Goal: Information Seeking & Learning: Learn about a topic

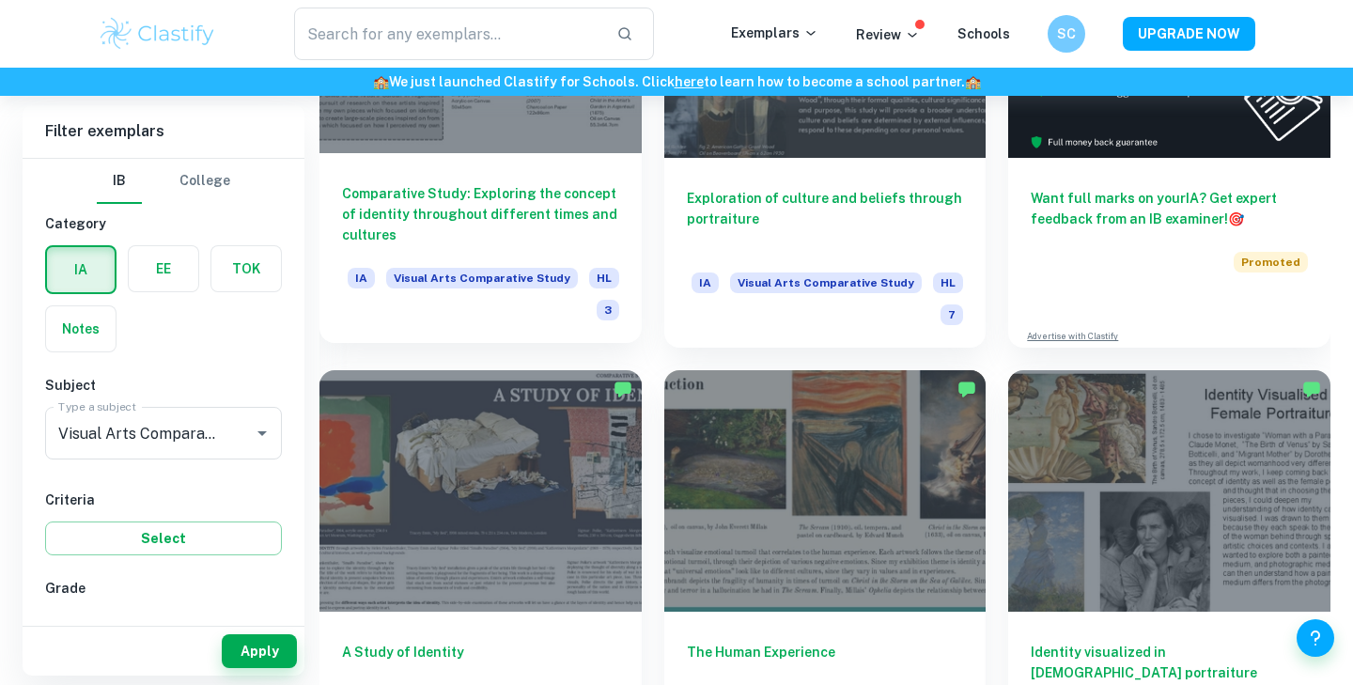
scroll to position [624, 0]
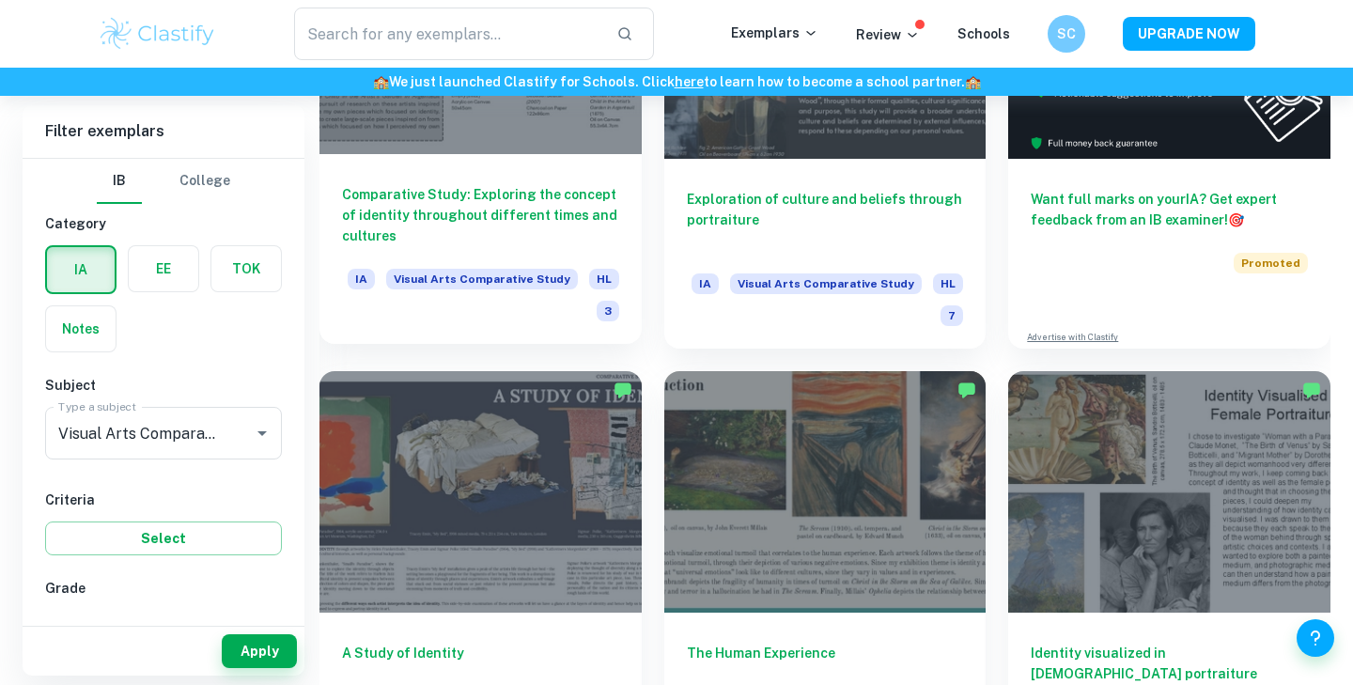
click at [558, 165] on div "Comparative Study: Exploring the concept of identity throughout different times…" at bounding box center [481, 249] width 322 height 190
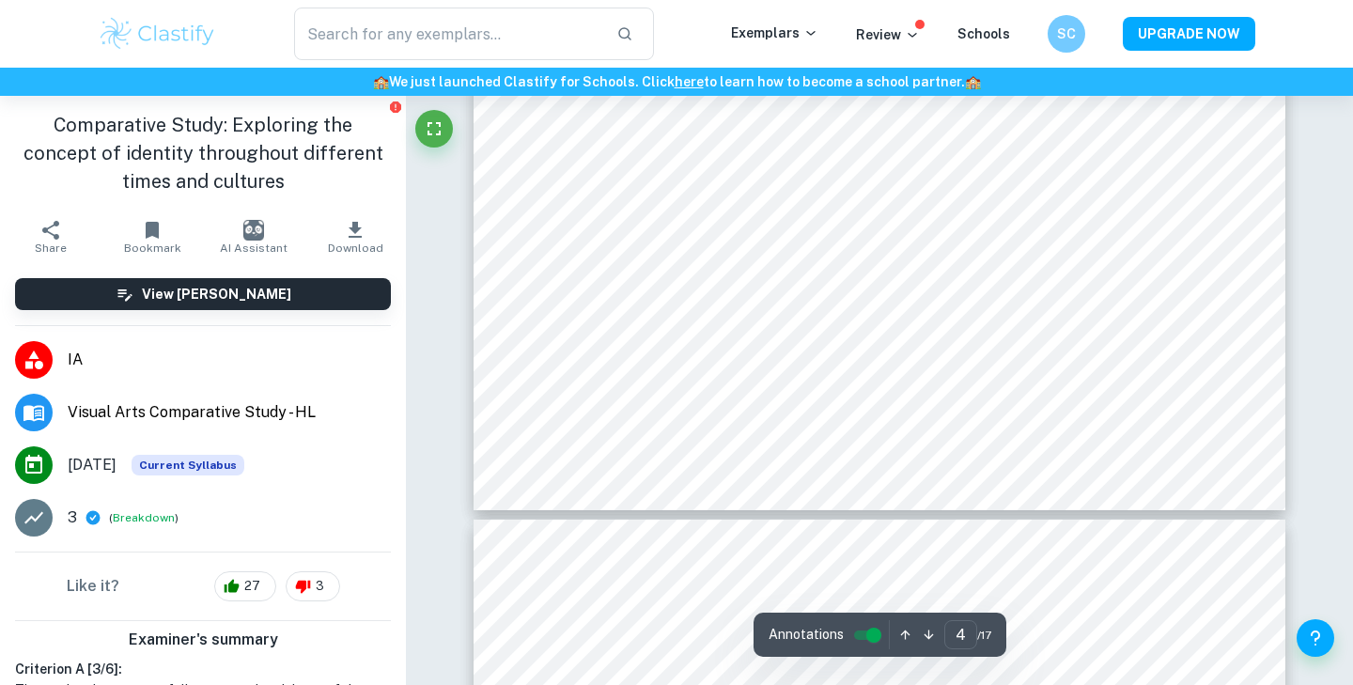
scroll to position [2288, 0]
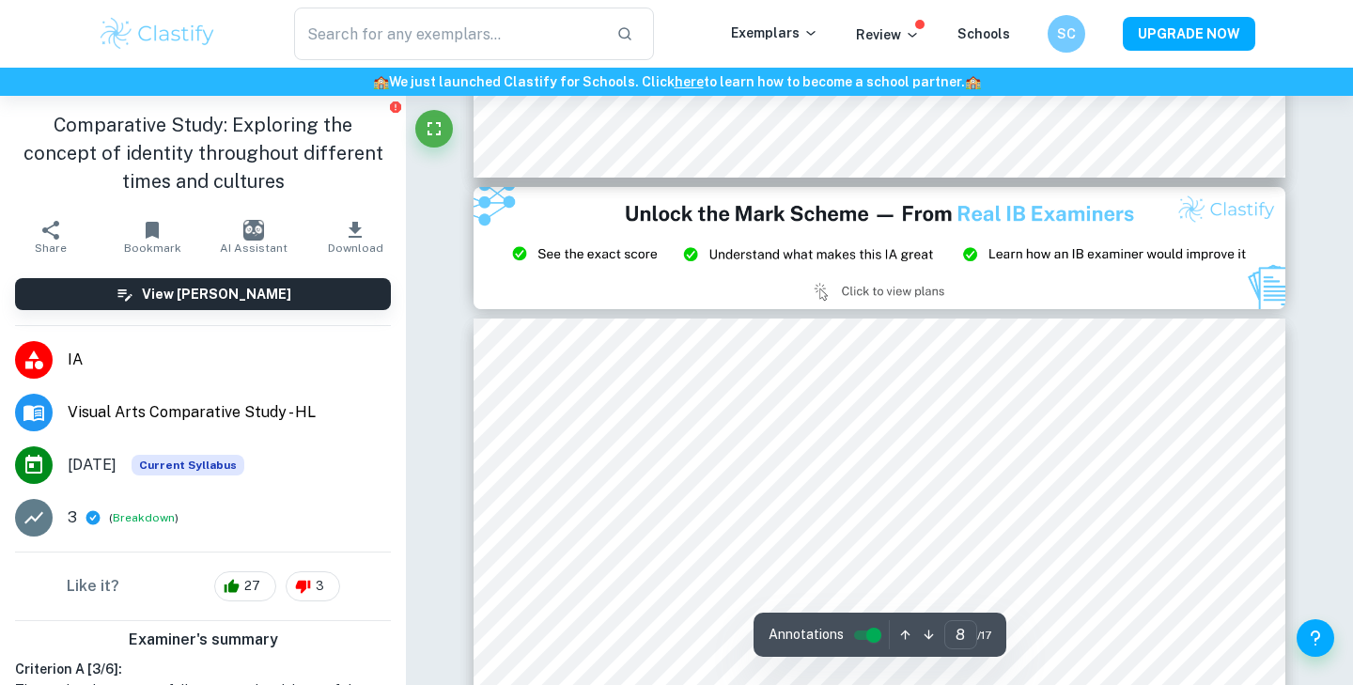
type input "9"
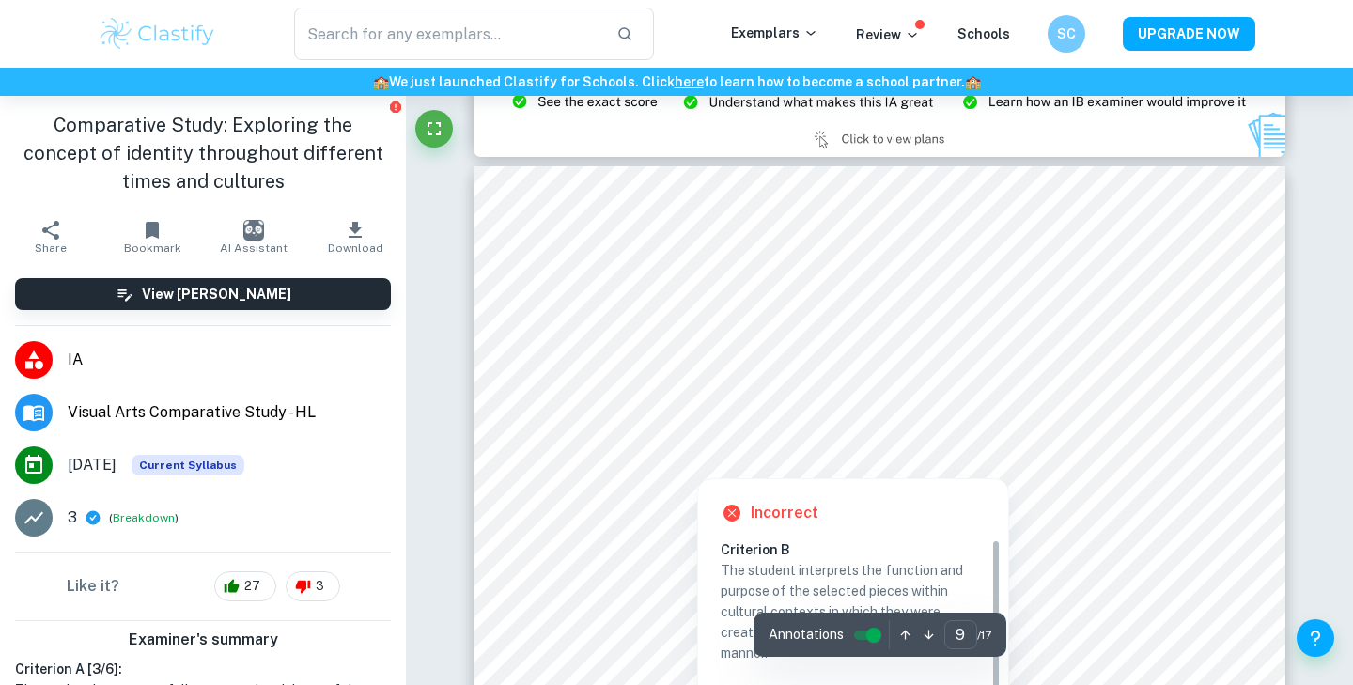
scroll to position [5007, 0]
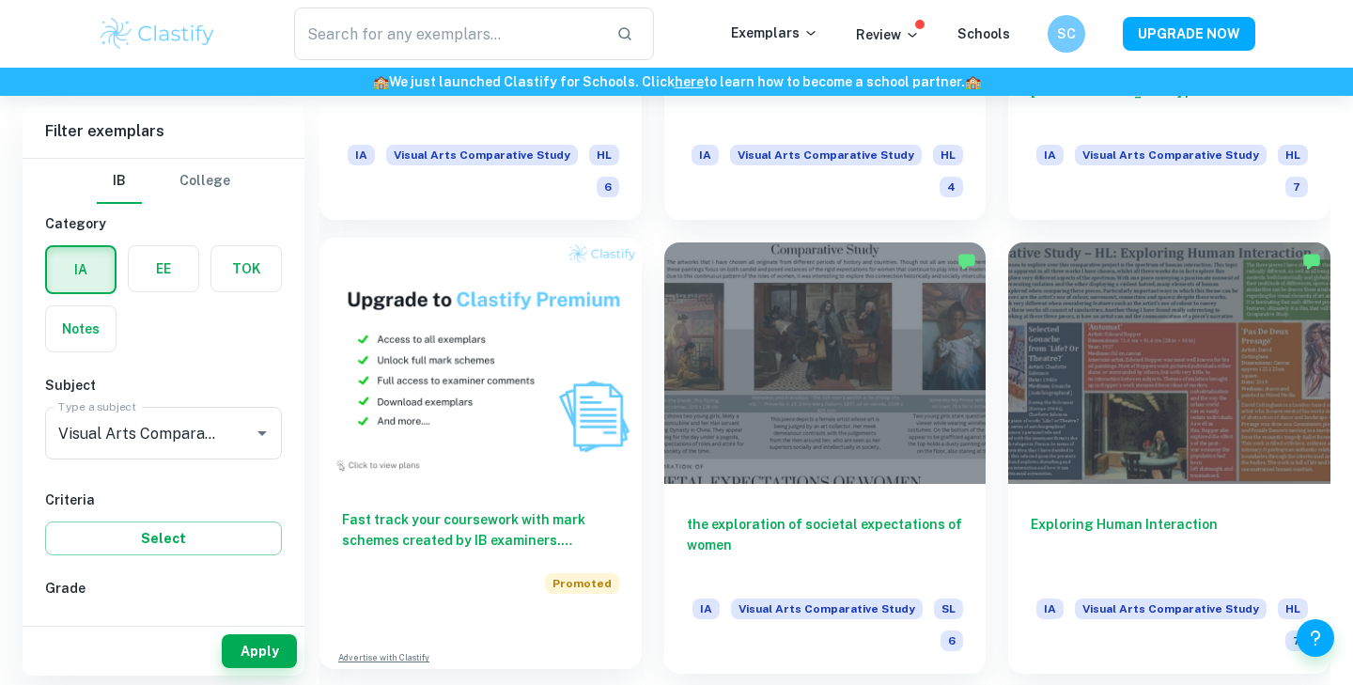
scroll to position [1209, 0]
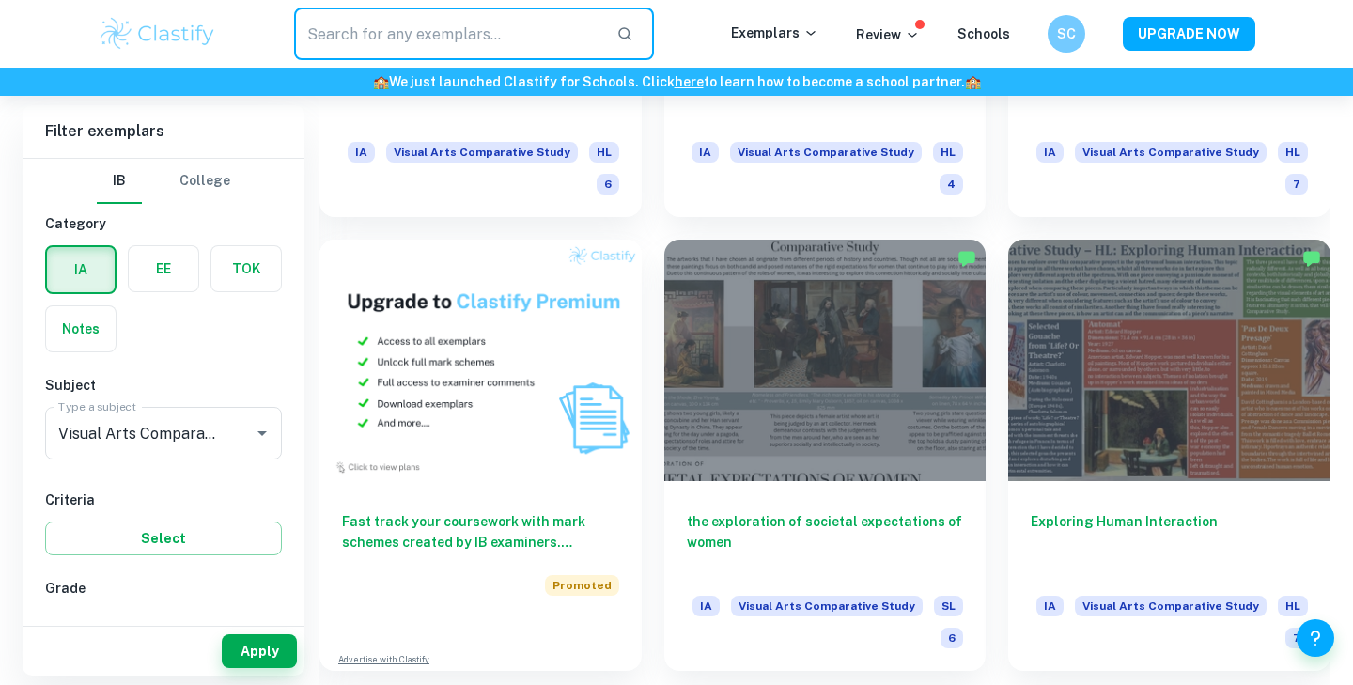
click at [472, 37] on input "text" at bounding box center [447, 34] width 307 height 53
type input "movement"
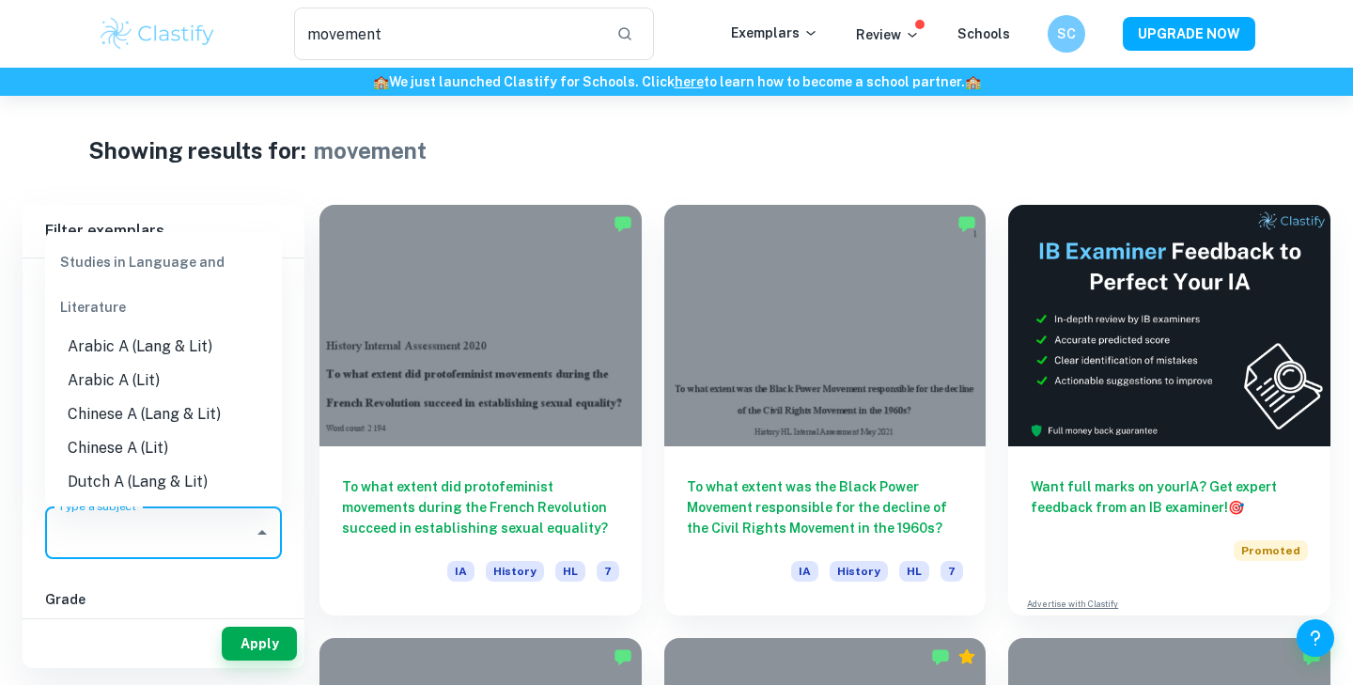
click at [167, 538] on input "Type a subject" at bounding box center [150, 533] width 192 height 36
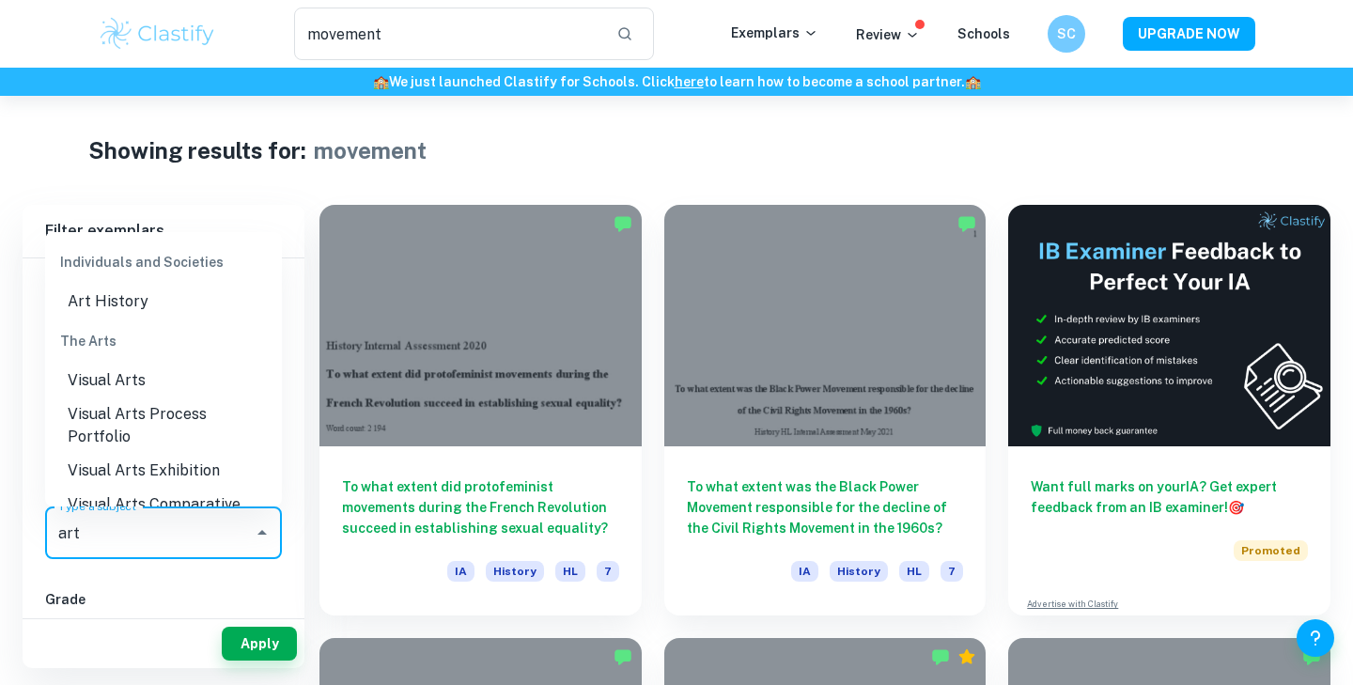
click at [179, 391] on li "Visual Arts" at bounding box center [163, 381] width 237 height 34
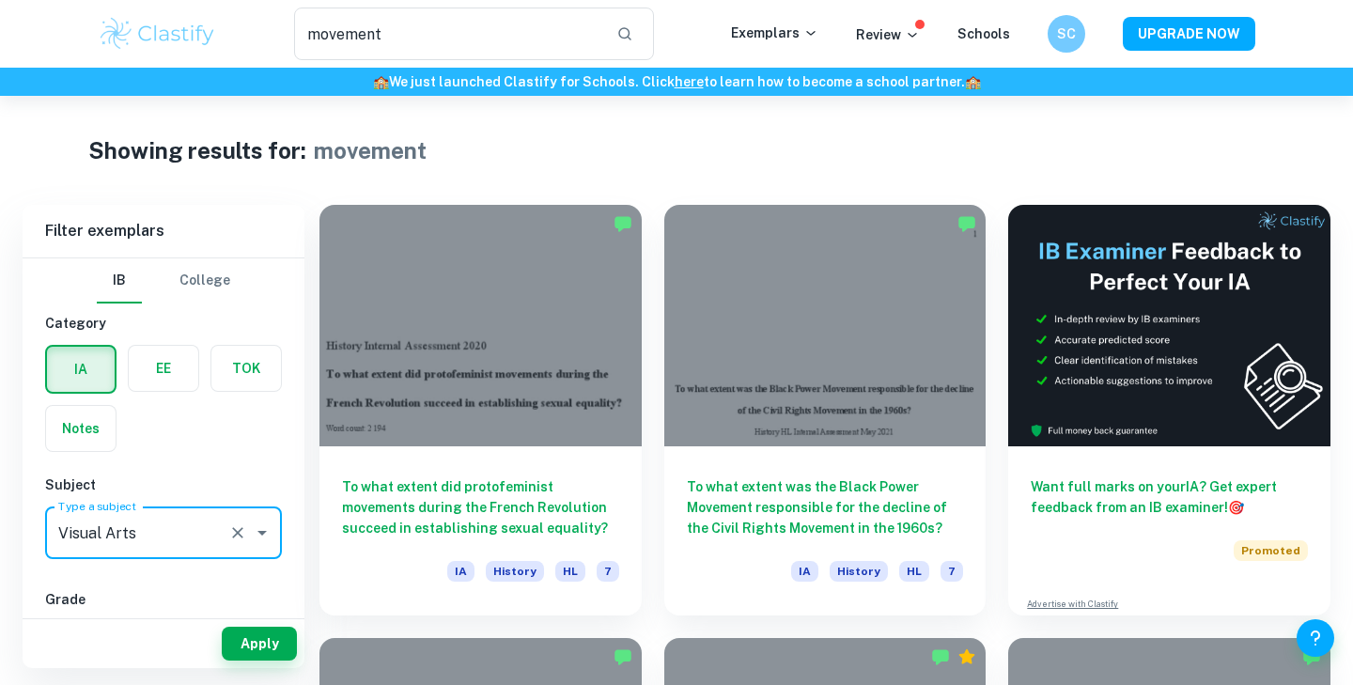
type input "Visual Arts"
click at [268, 664] on div "Apply" at bounding box center [164, 643] width 282 height 49
click at [272, 640] on button "Apply" at bounding box center [259, 644] width 75 height 34
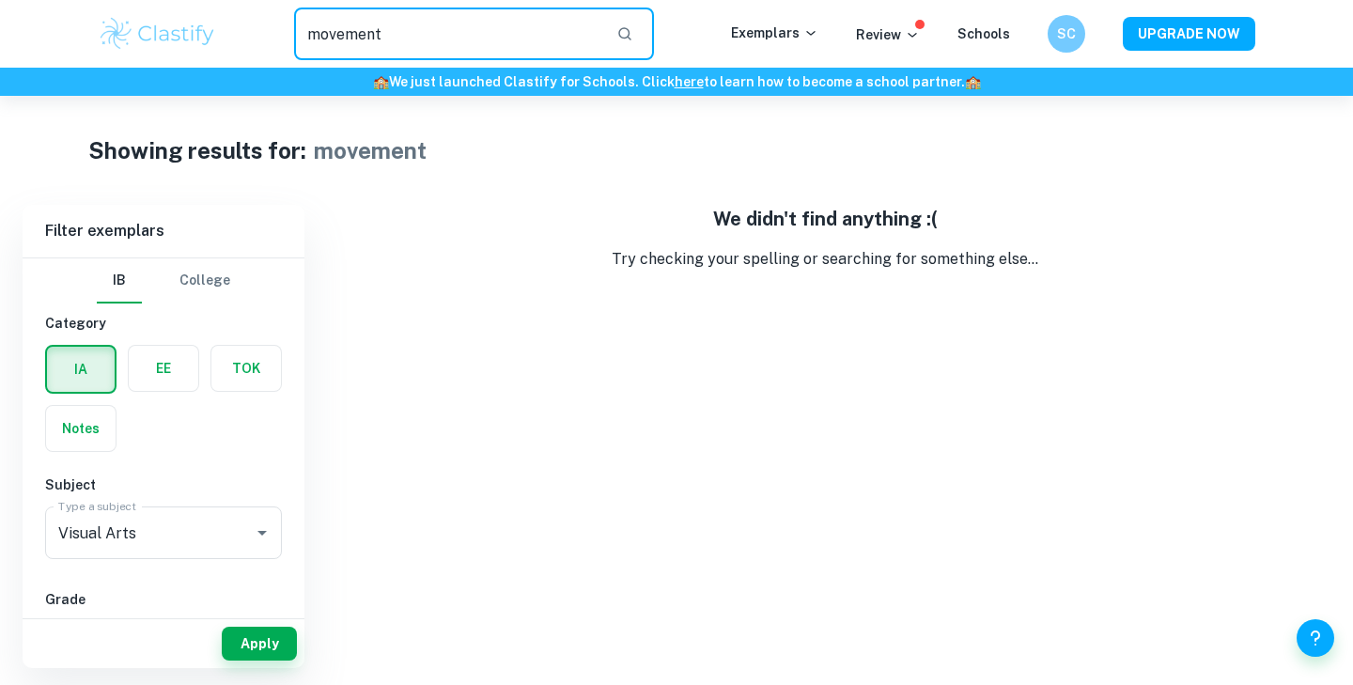
drag, startPoint x: 413, startPoint y: 41, endPoint x: 257, endPoint y: 41, distance: 156.0
click at [257, 41] on div "movement ​" at bounding box center [474, 34] width 514 height 53
type input "male gaze"
drag, startPoint x: 449, startPoint y: 27, endPoint x: 273, endPoint y: 25, distance: 176.7
click at [273, 25] on div "male gaze ​" at bounding box center [474, 34] width 514 height 53
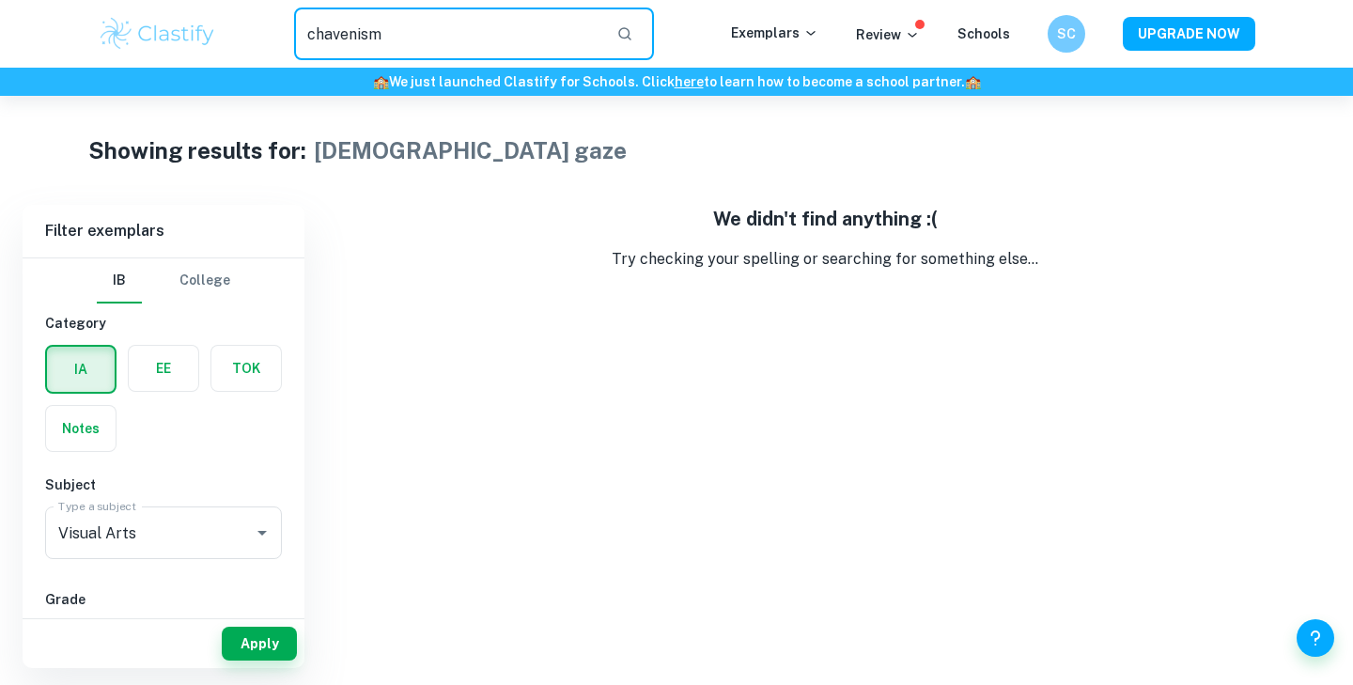
type input "chavenism"
drag, startPoint x: 398, startPoint y: 36, endPoint x: 226, endPoint y: 36, distance: 171.0
click at [226, 36] on div "chavenism ​" at bounding box center [474, 34] width 514 height 53
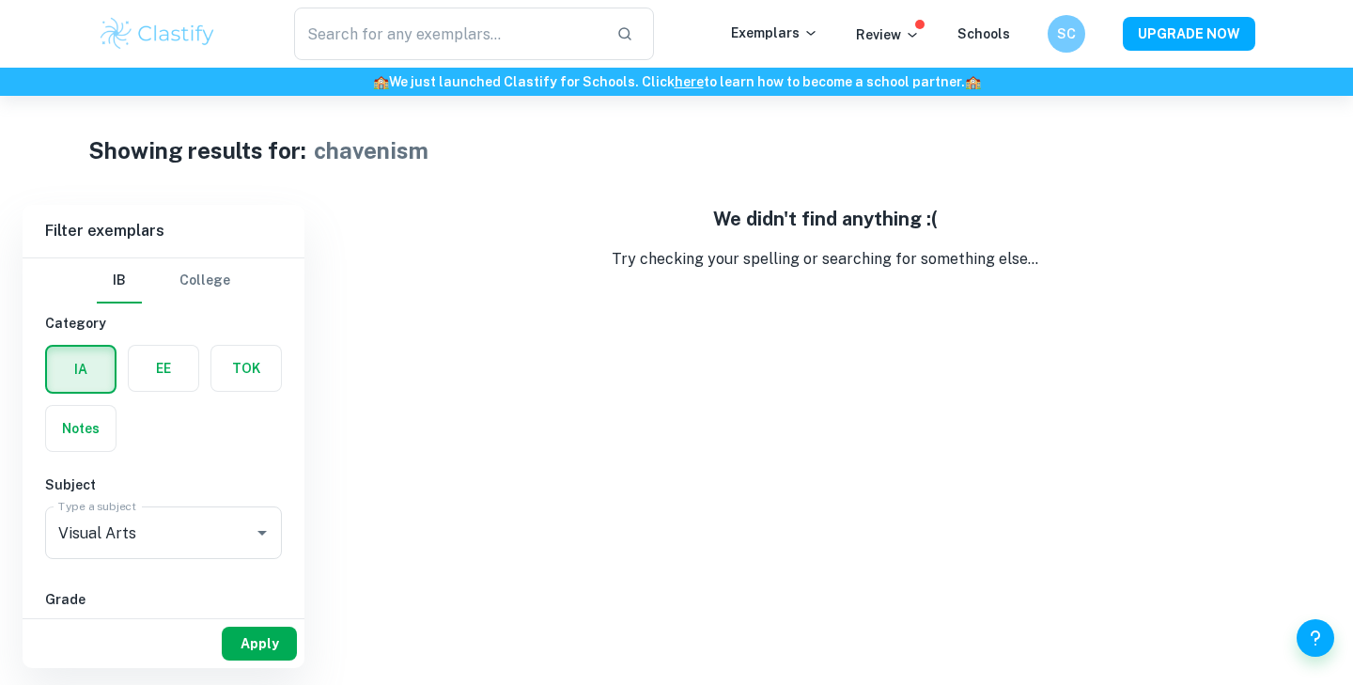
click at [268, 643] on button "Apply" at bounding box center [259, 644] width 75 height 34
type input "movement"
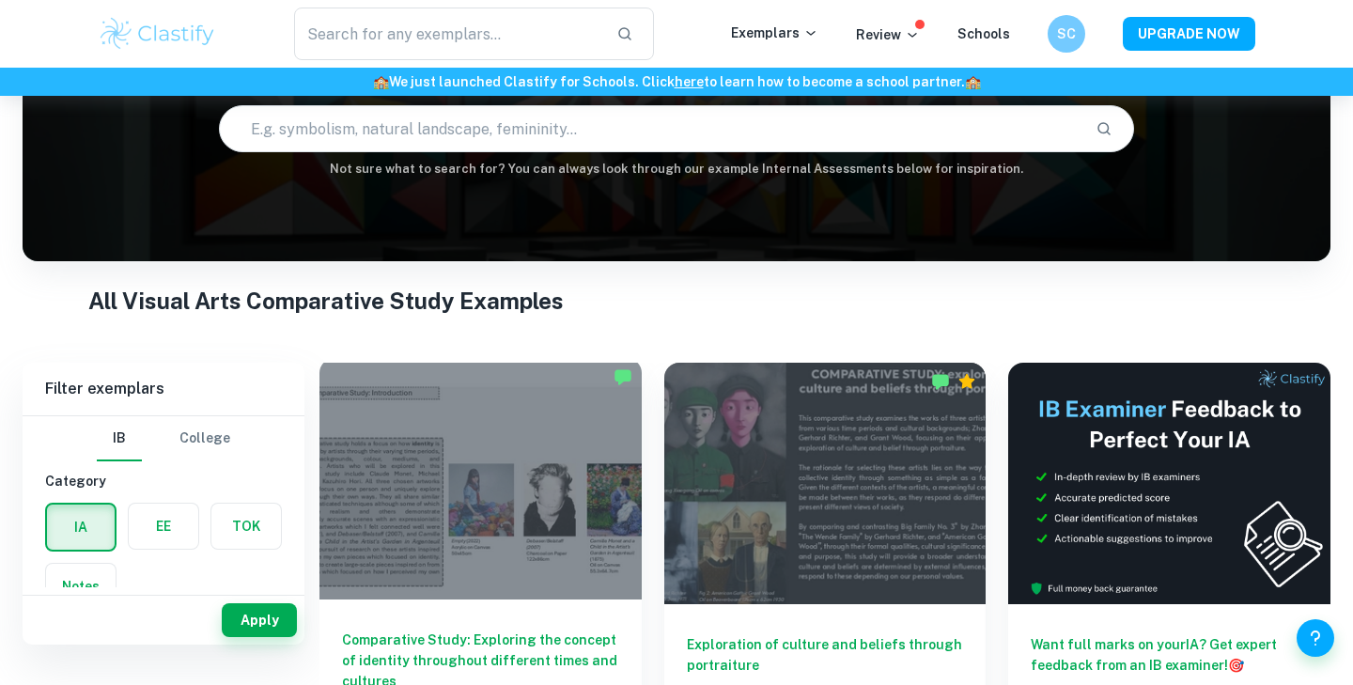
scroll to position [25, 0]
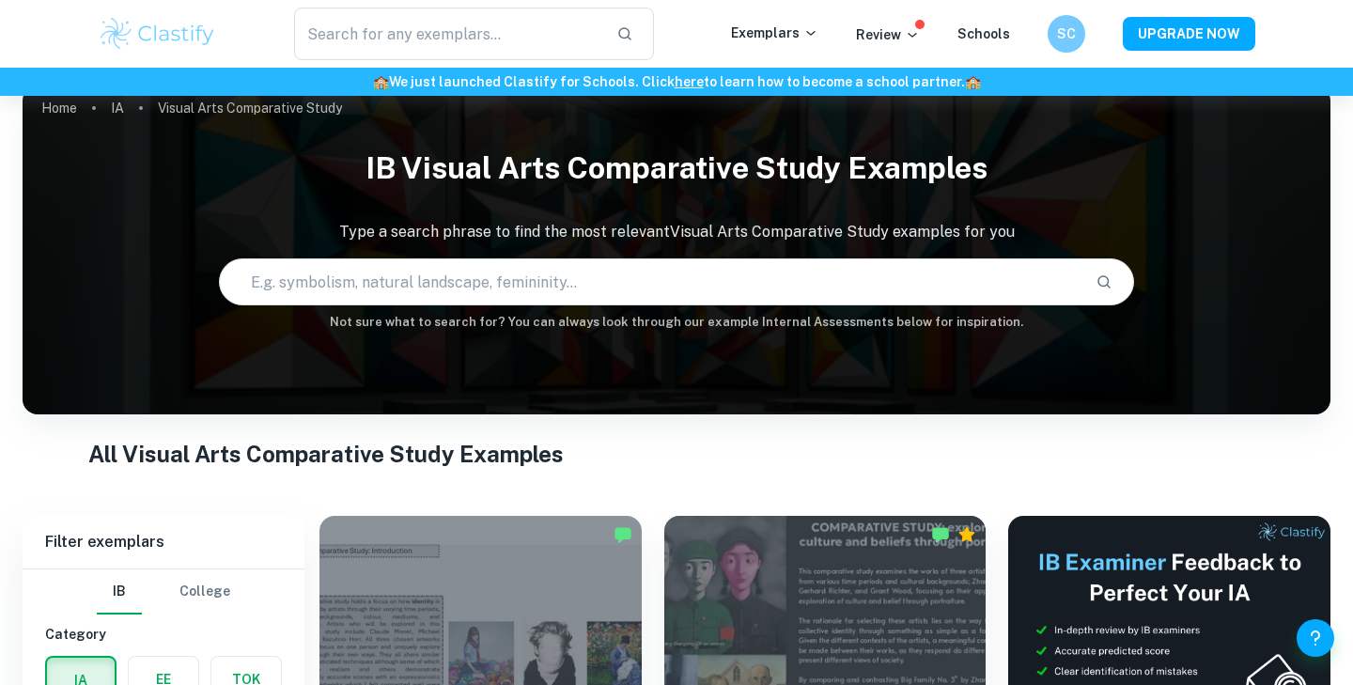
click at [496, 278] on input "text" at bounding box center [650, 282] width 861 height 53
type input "m"
type input "a"
type input "male chavinism"
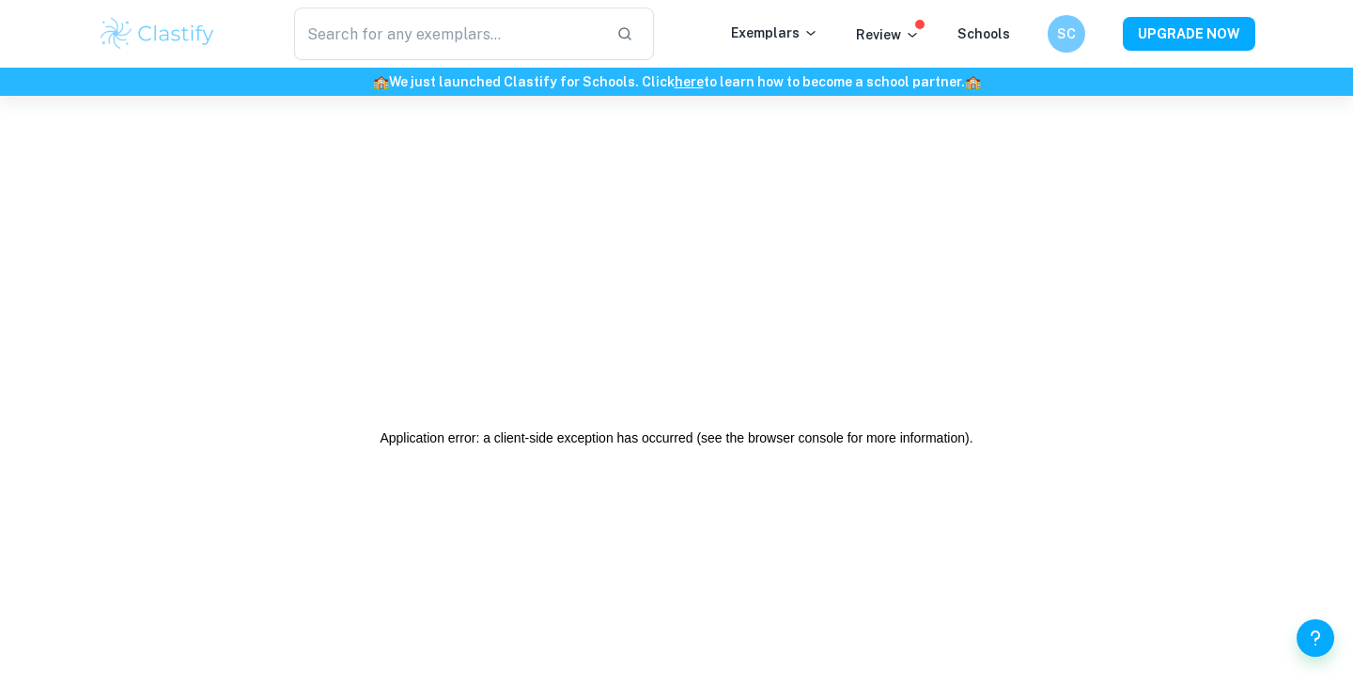
scroll to position [96, 0]
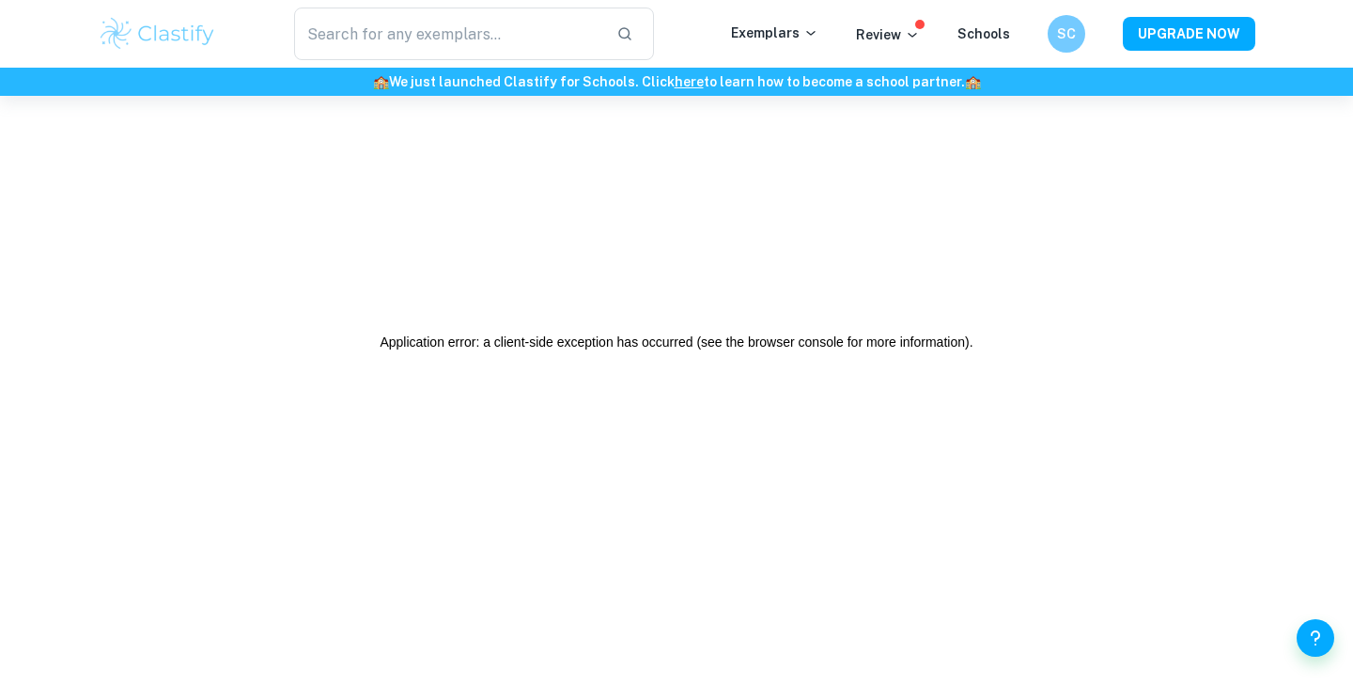
click at [179, 31] on img at bounding box center [157, 34] width 119 height 38
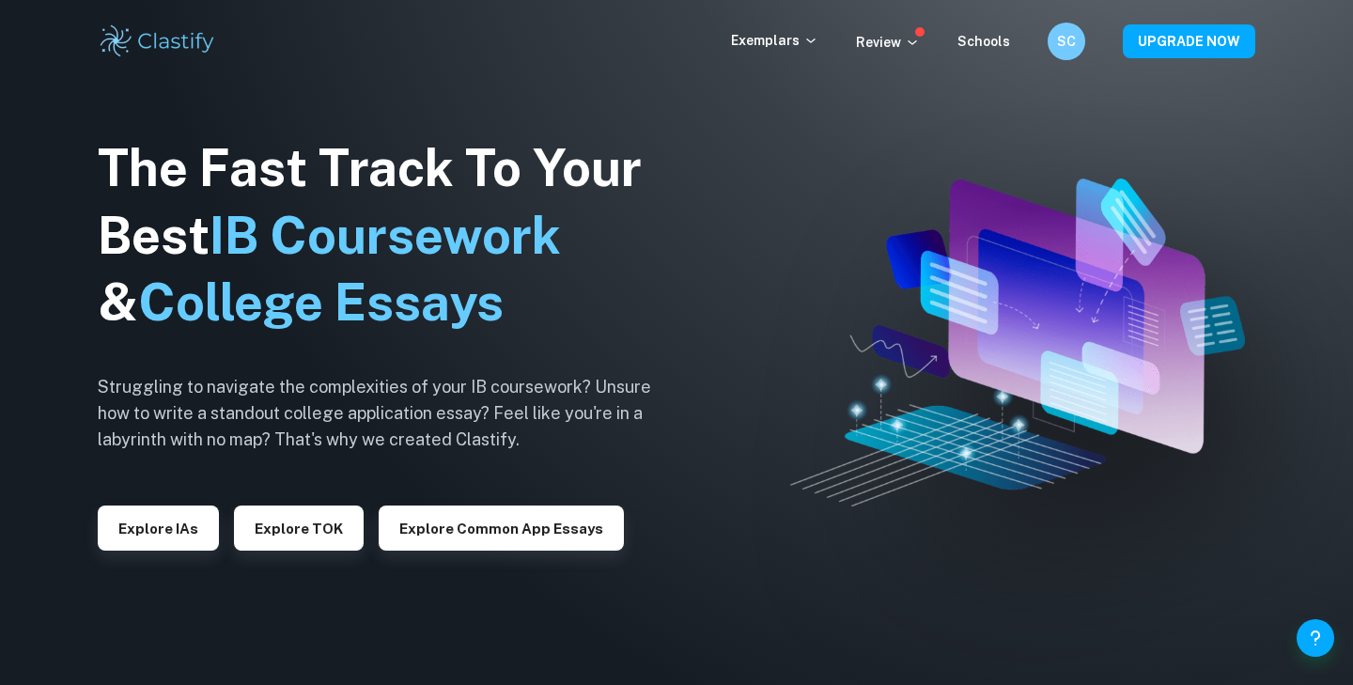
scroll to position [96, 0]
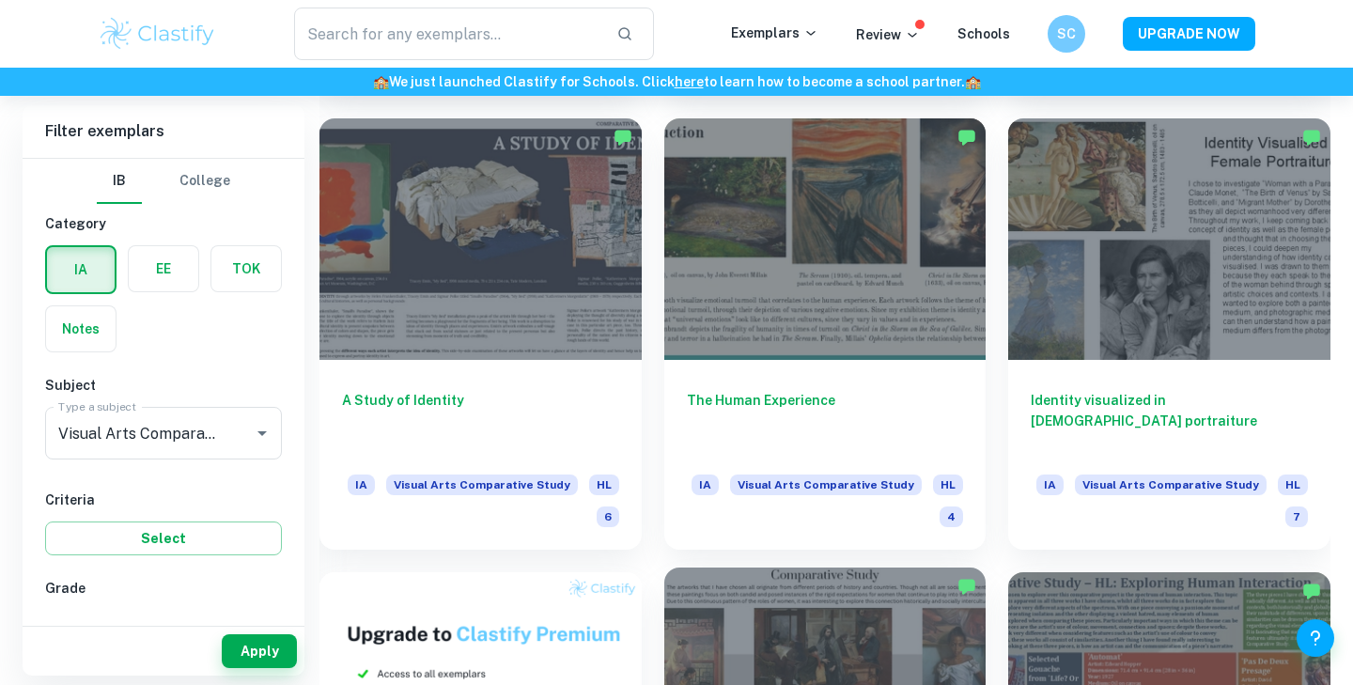
scroll to position [938, 0]
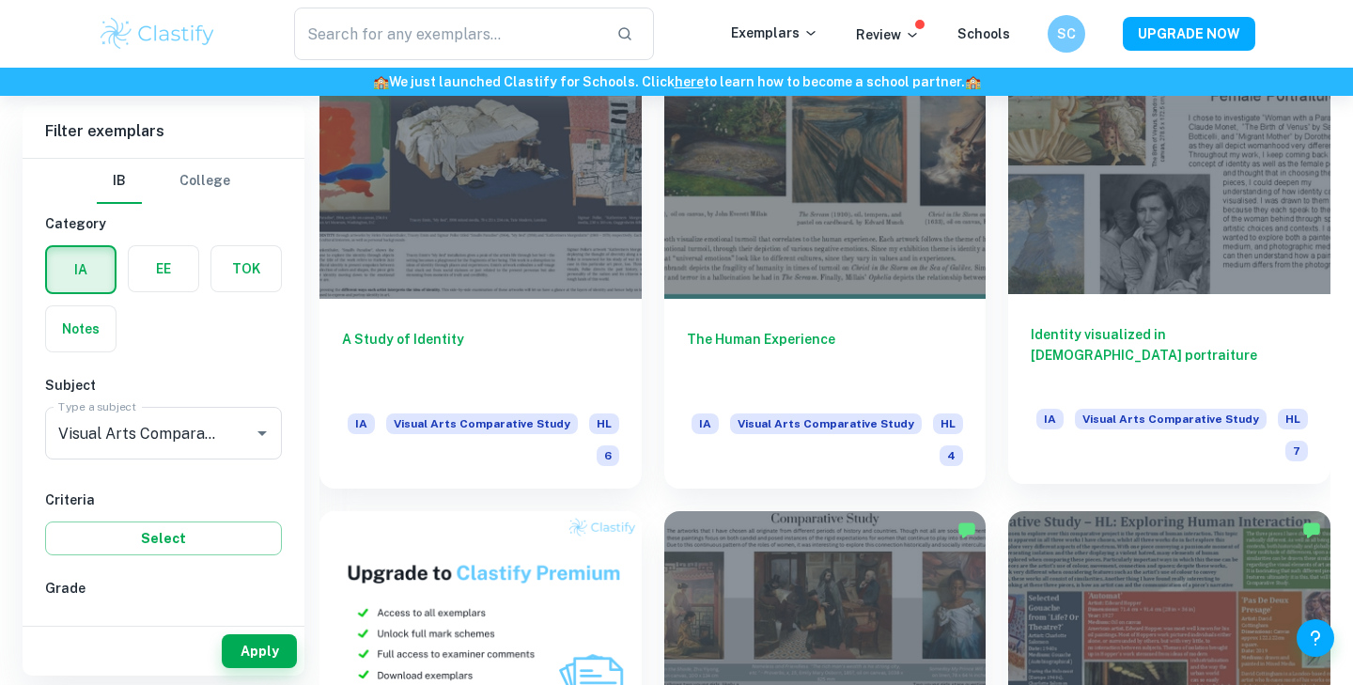
click at [1280, 170] on div at bounding box center [1169, 174] width 322 height 242
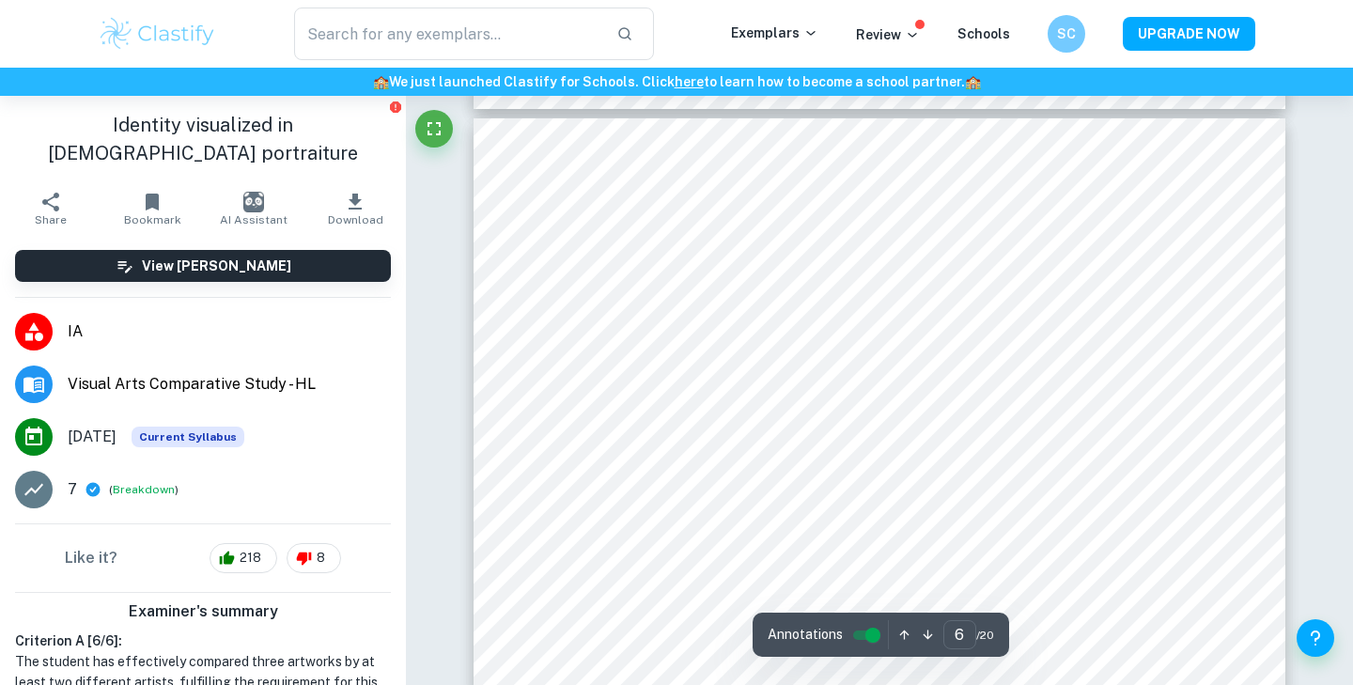
scroll to position [3192, 0]
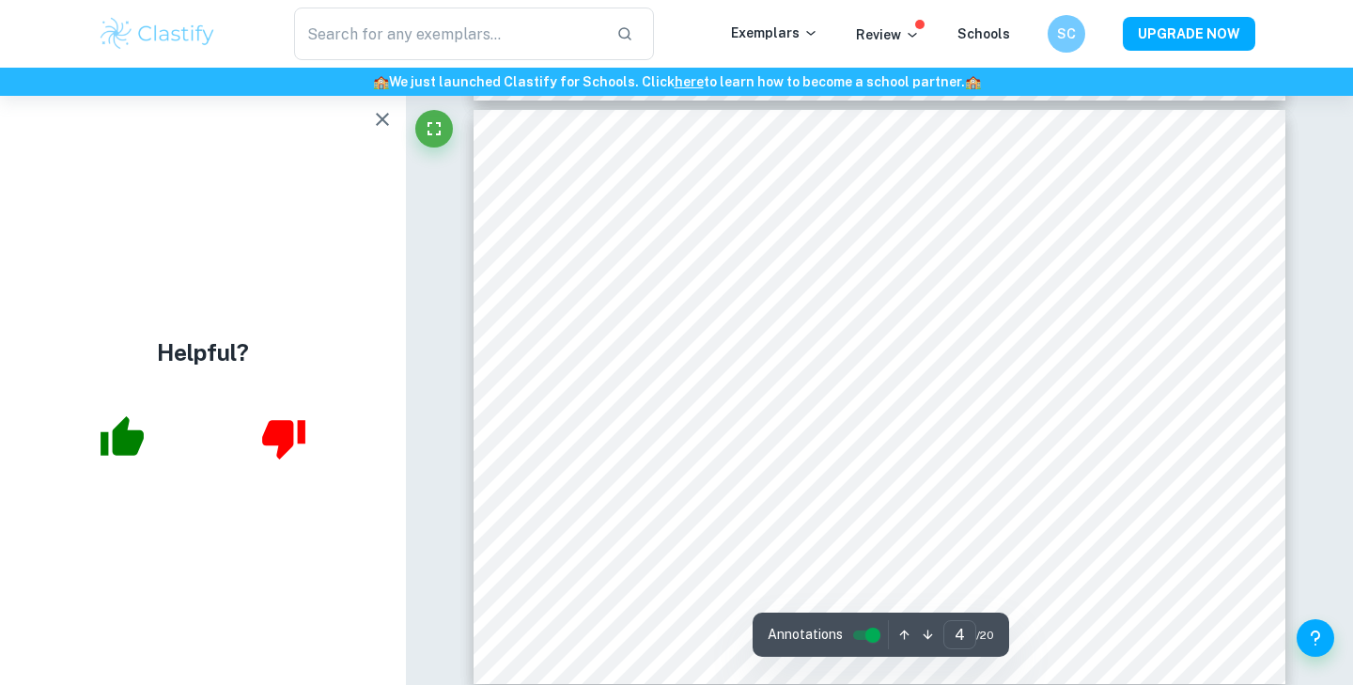
scroll to position [2000, 0]
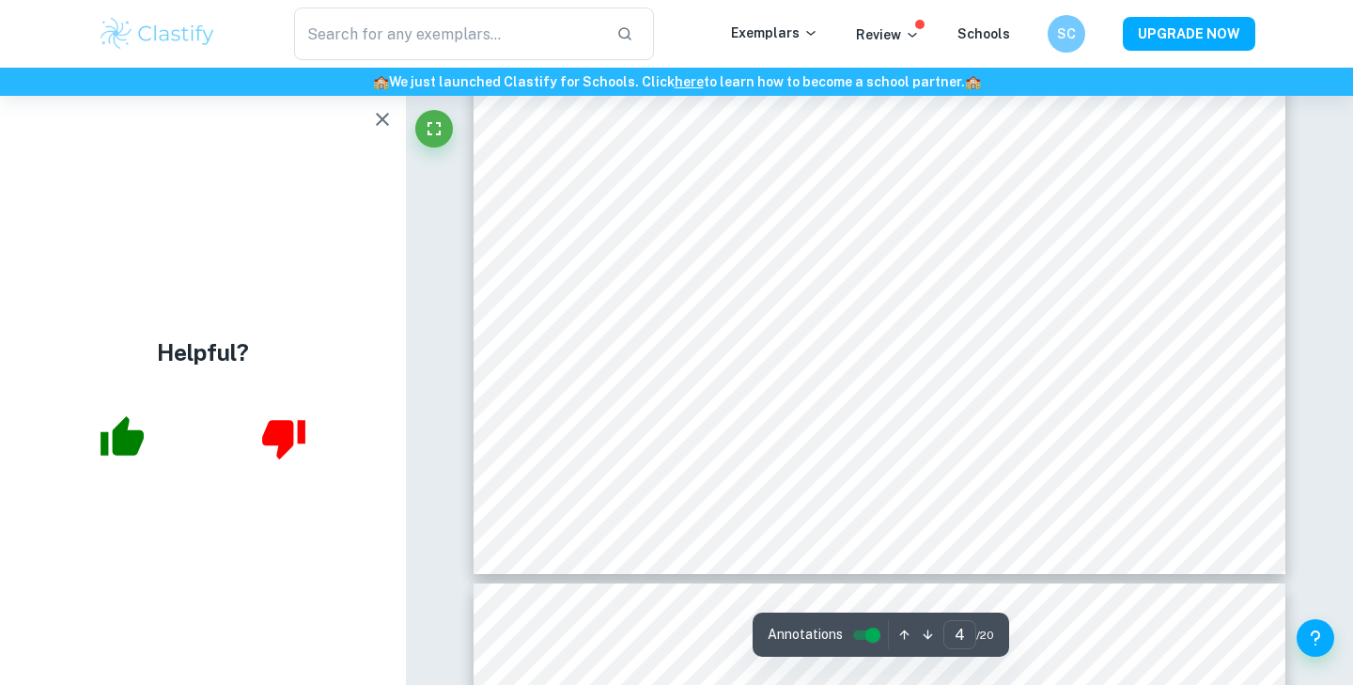
type input "5"
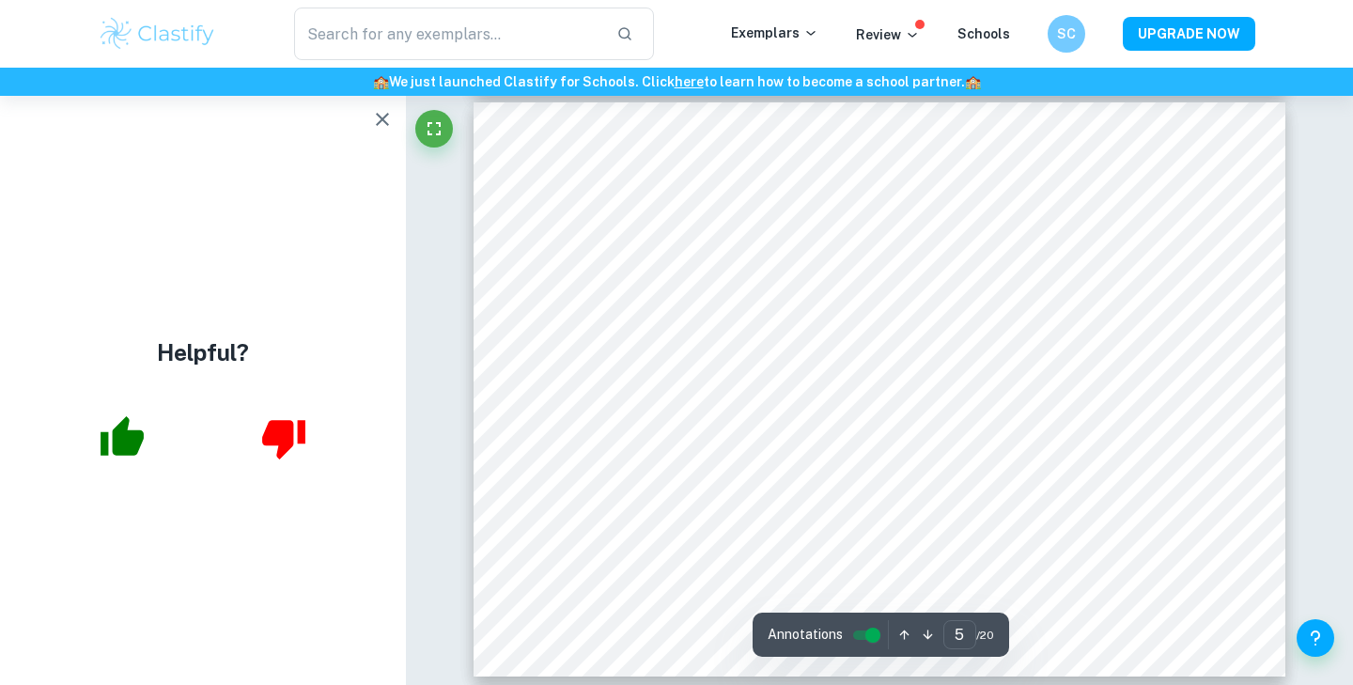
scroll to position [2610, 0]
click at [902, 446] on div at bounding box center [879, 450] width 163 height 20
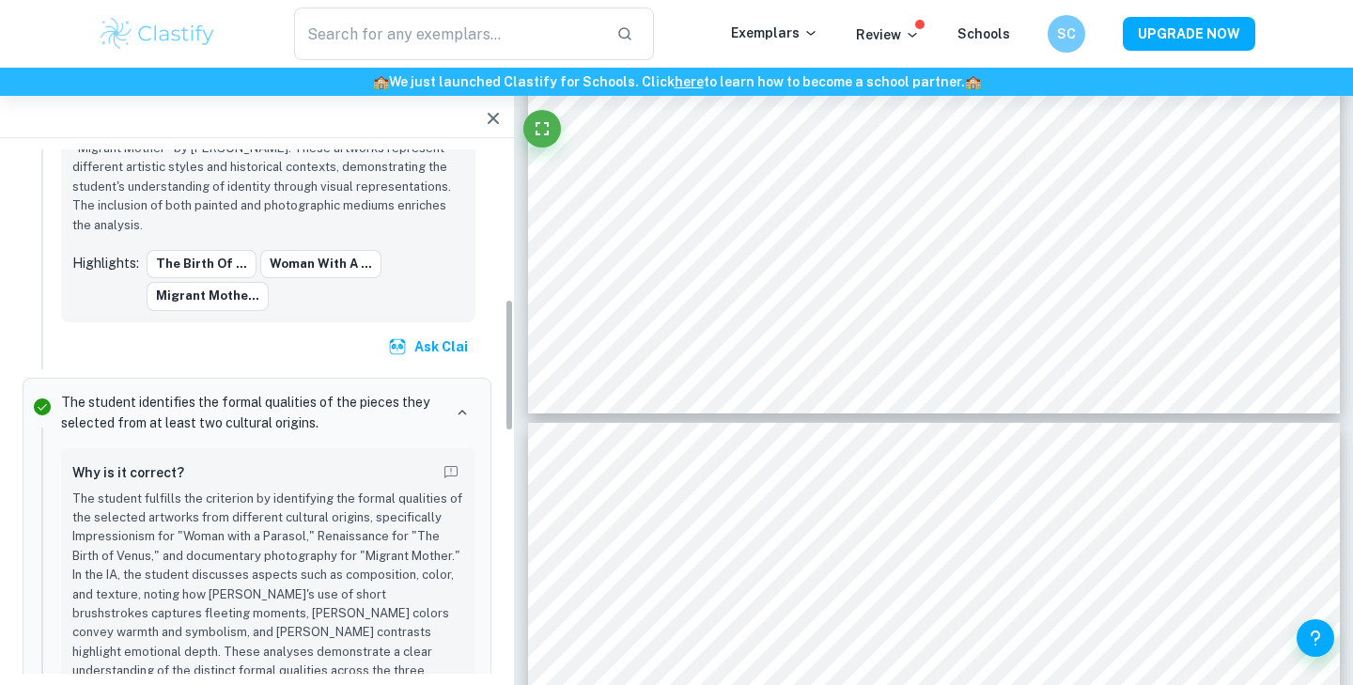
scroll to position [987, 0]
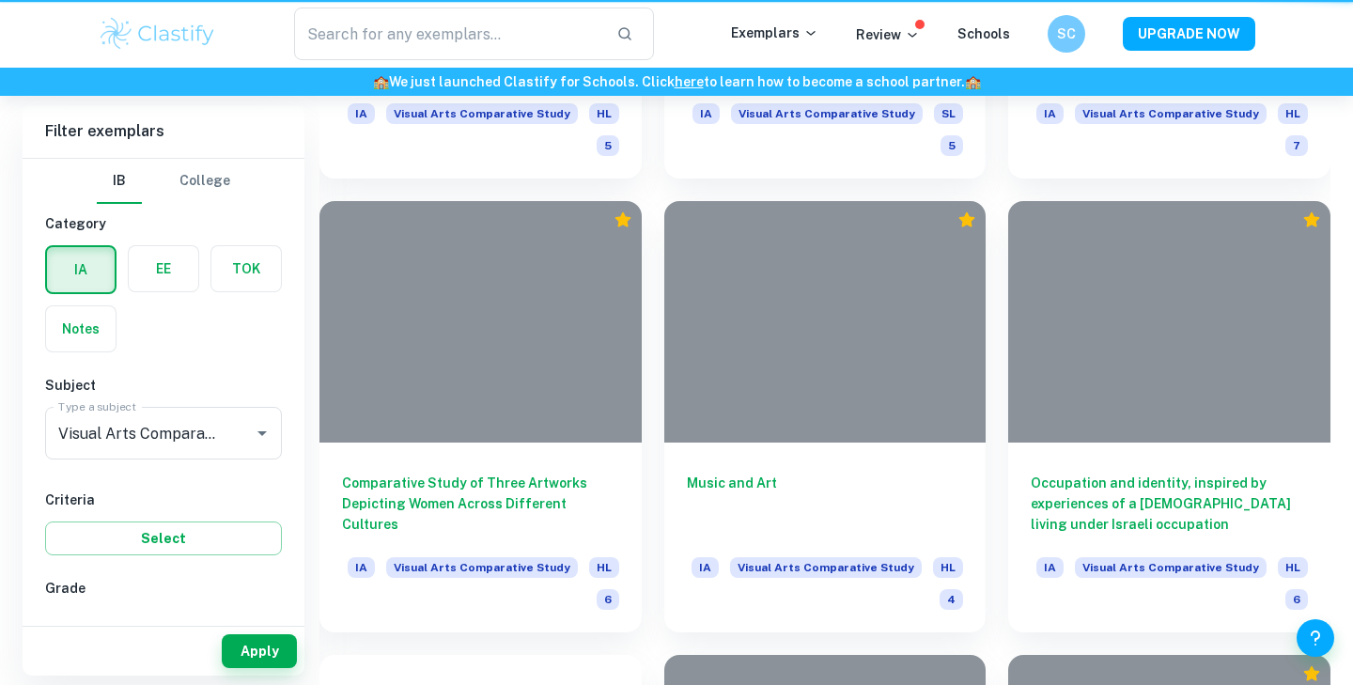
scroll to position [938, 0]
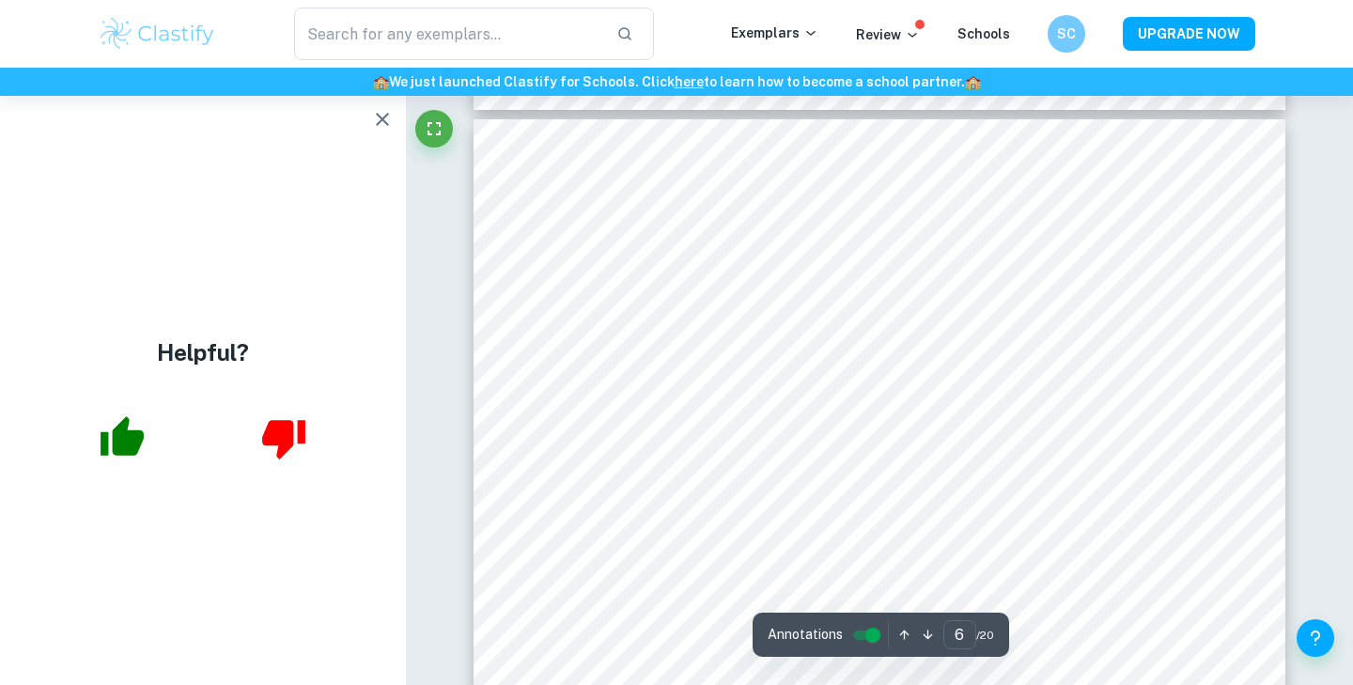
scroll to position [3188, 0]
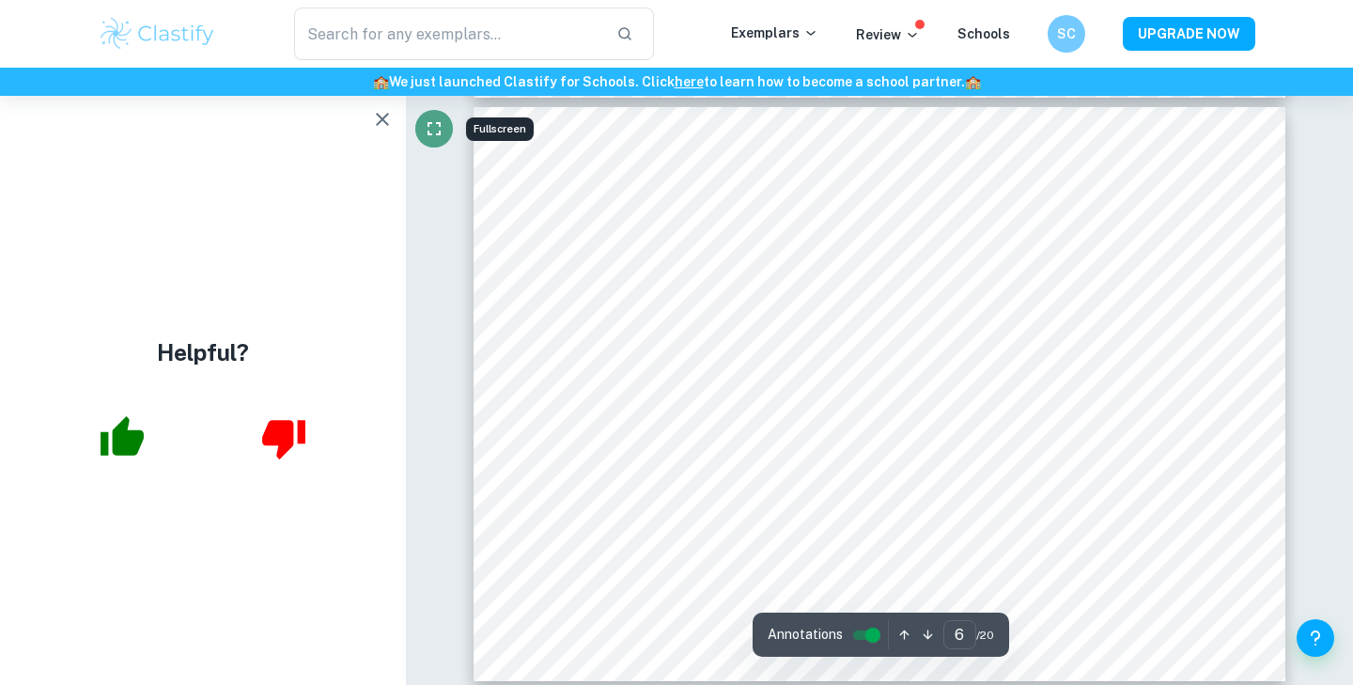
click at [432, 134] on icon "Fullscreen" at bounding box center [434, 128] width 23 height 23
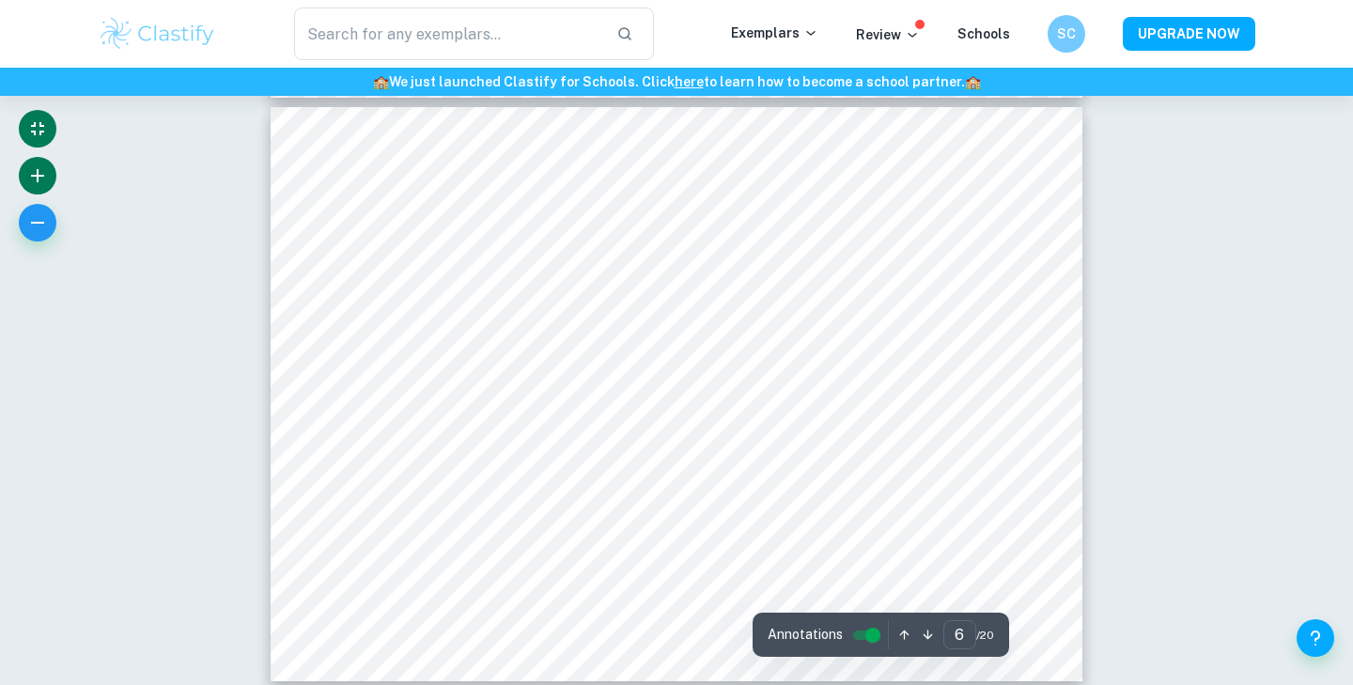
click at [22, 174] on button "button" at bounding box center [38, 176] width 38 height 38
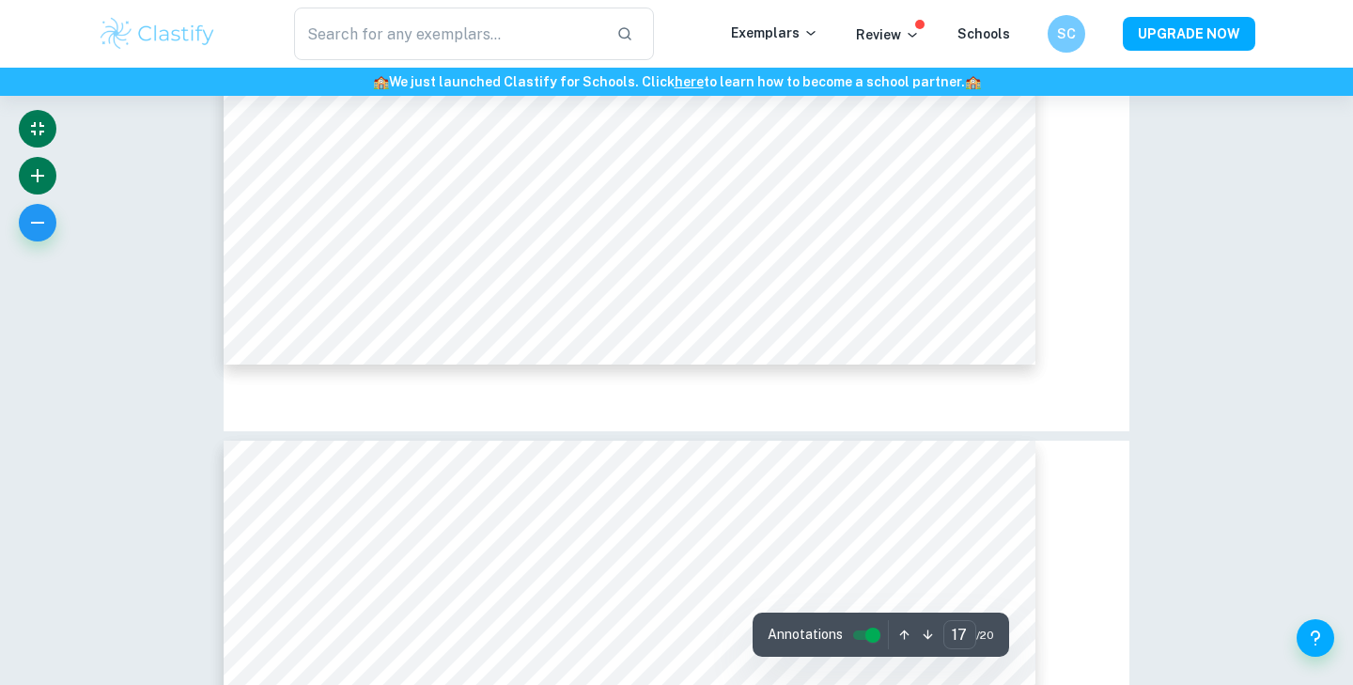
scroll to position [10622, 0]
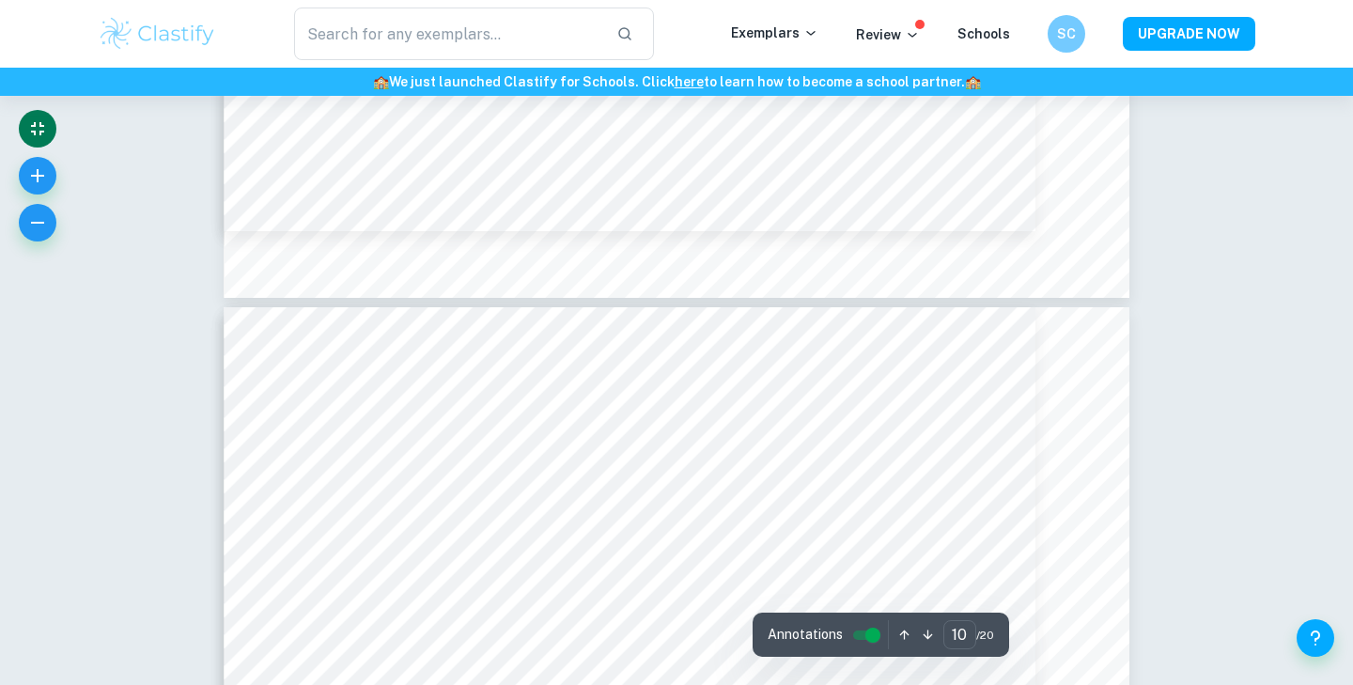
type input "9"
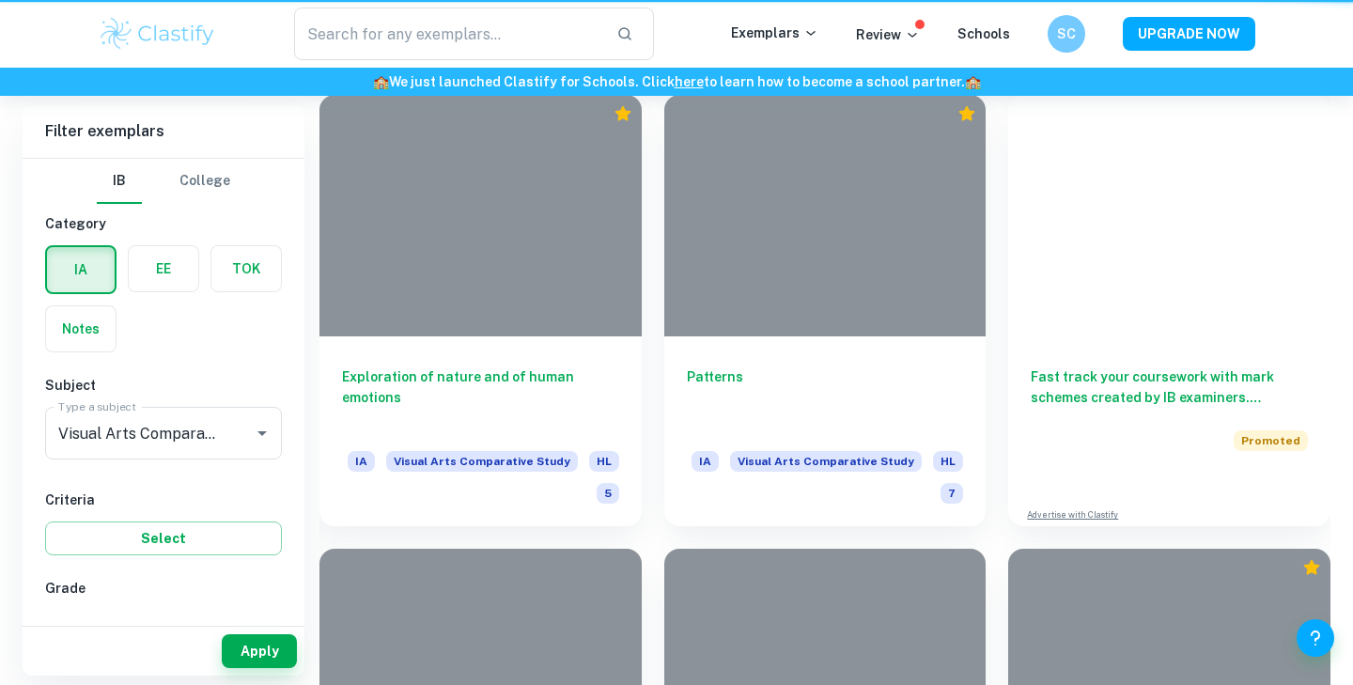
scroll to position [938, 0]
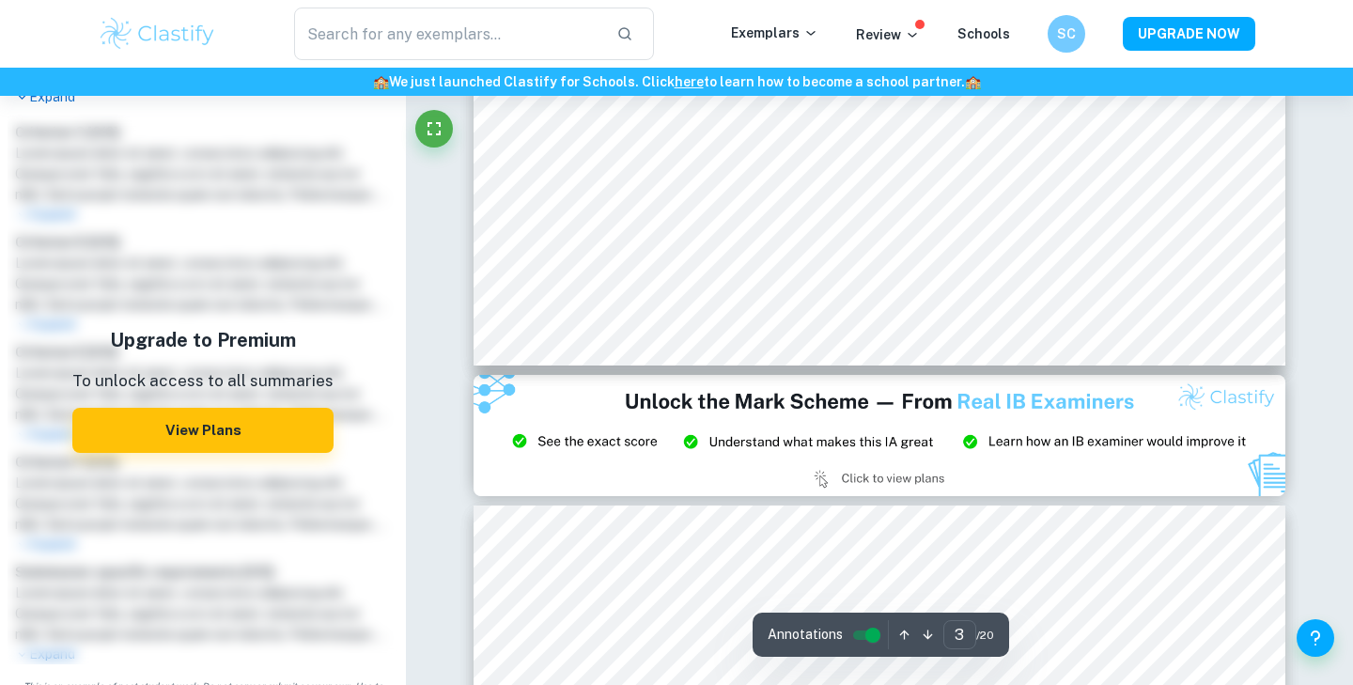
scroll to position [1300, 0]
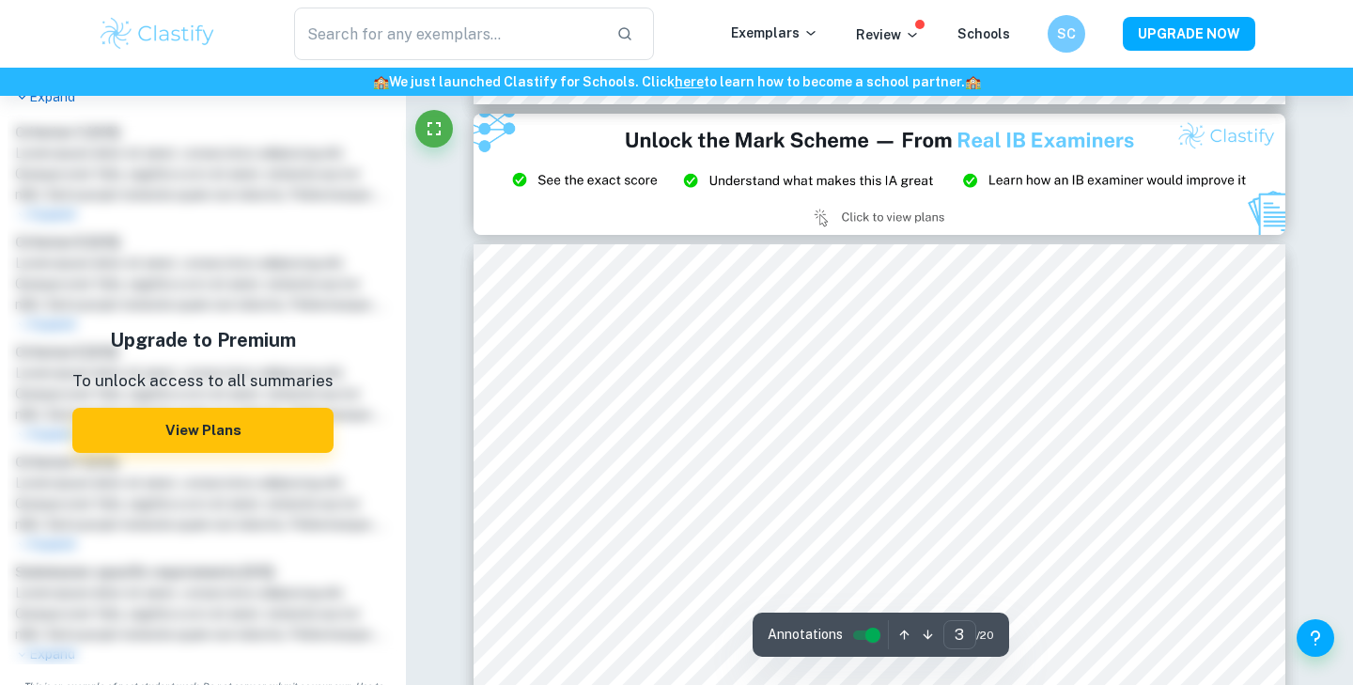
drag, startPoint x: 445, startPoint y: 201, endPoint x: 449, endPoint y: 175, distance: 26.6
click at [436, 119] on icon "Fullscreen" at bounding box center [434, 128] width 23 height 23
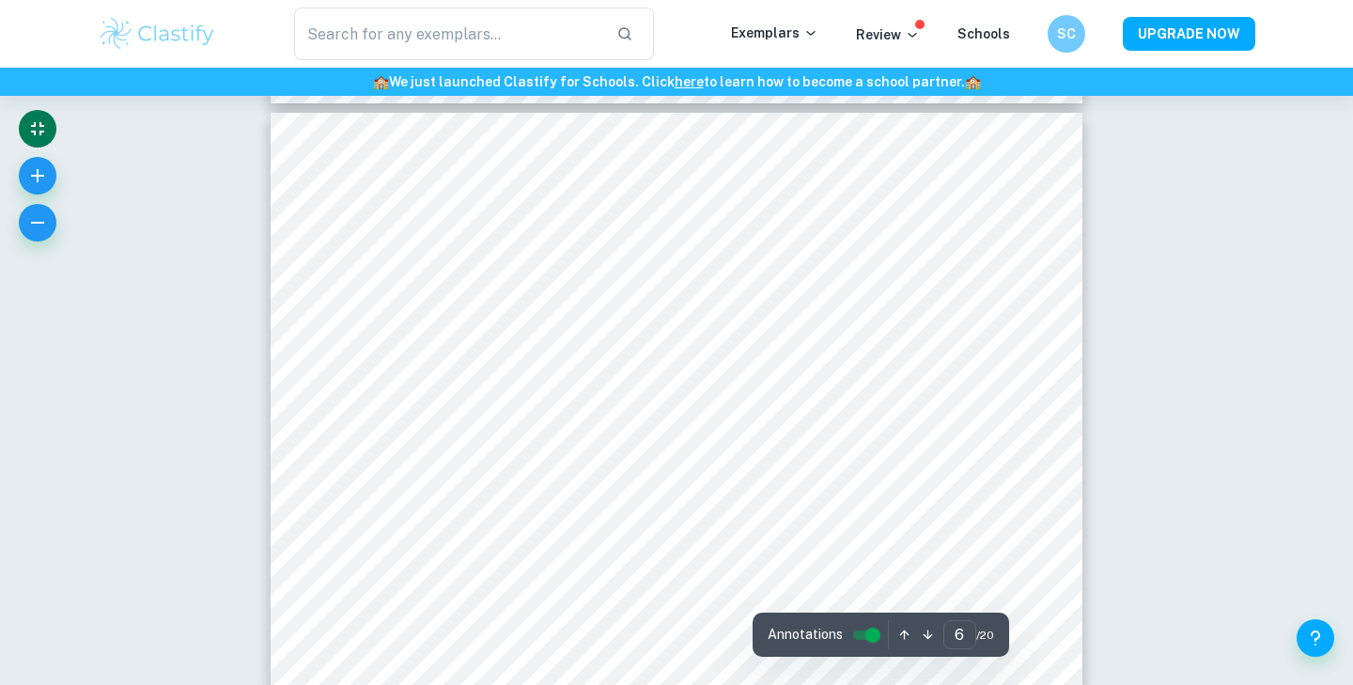
scroll to position [3186, 0]
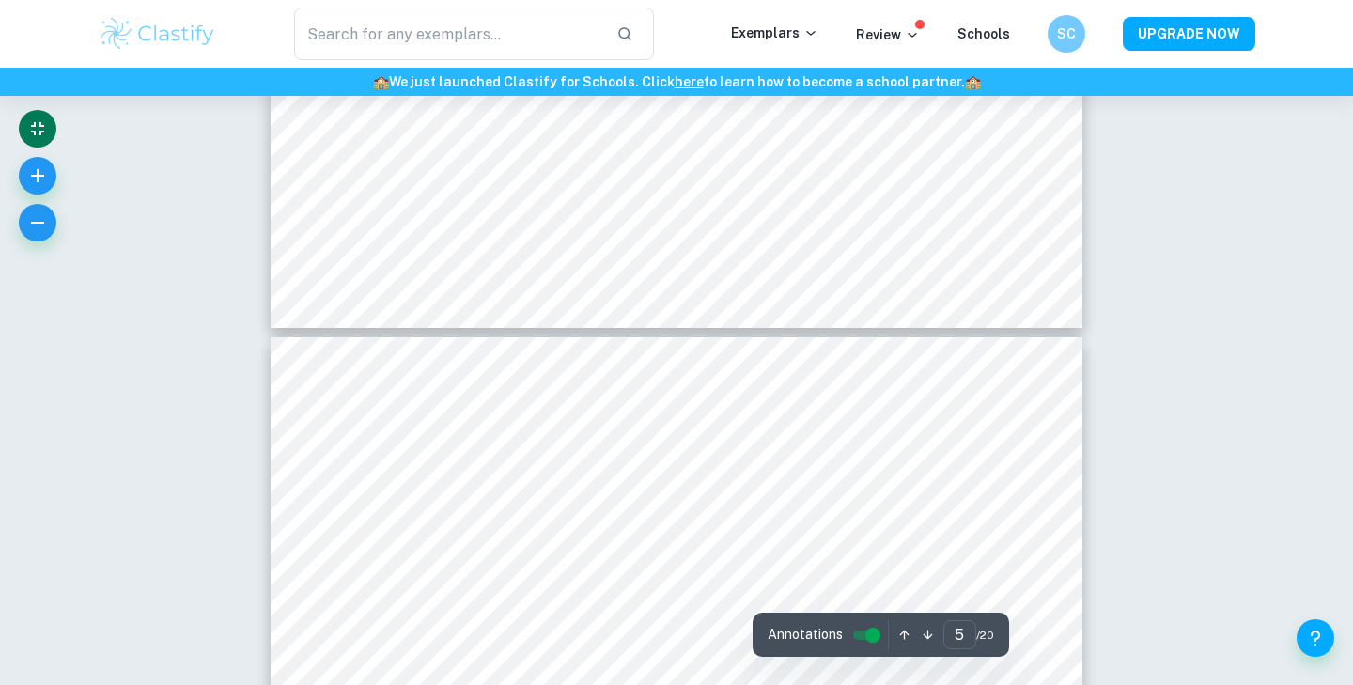
type input "6"
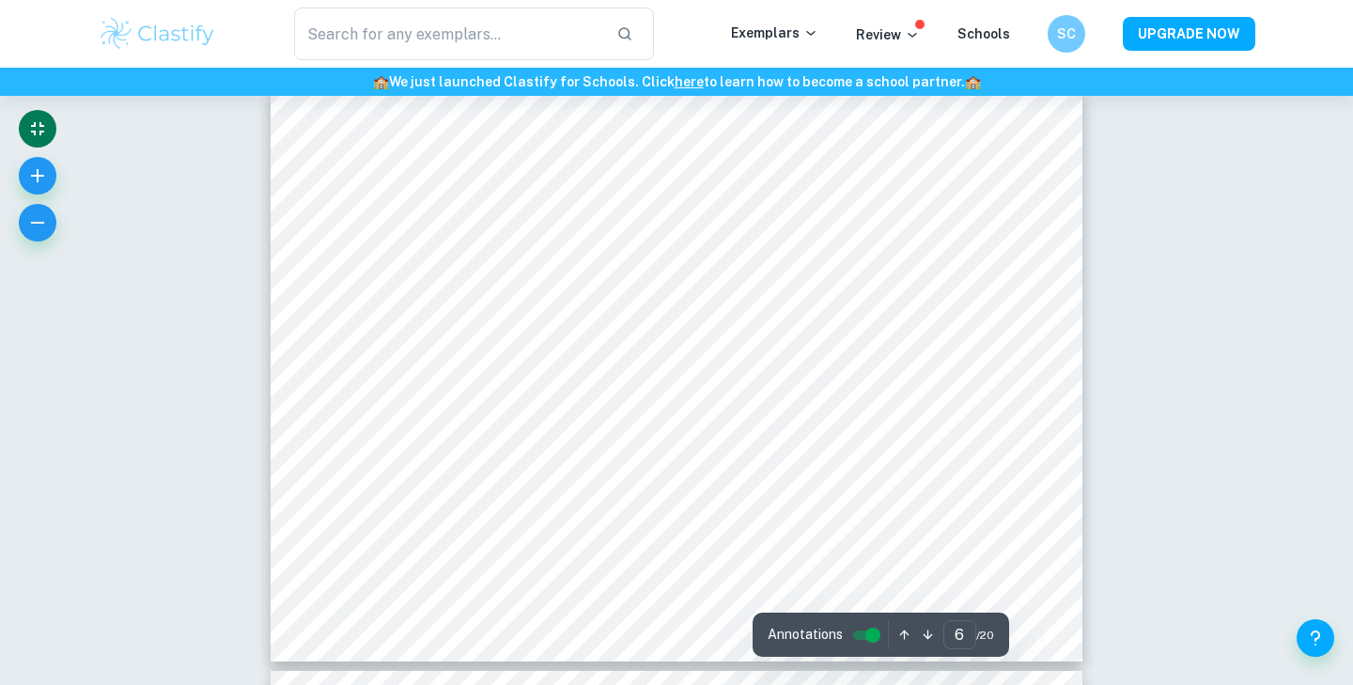
scroll to position [3209, 0]
